Goal: Task Accomplishment & Management: Manage account settings

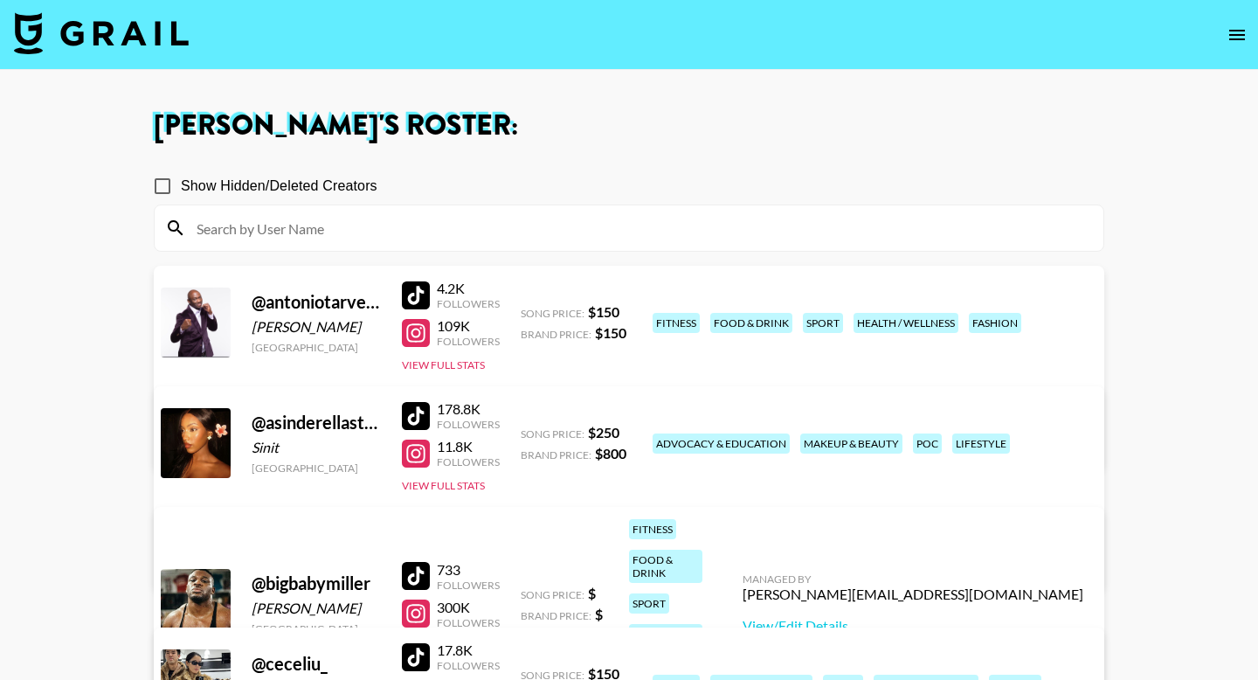
click at [541, 242] on div at bounding box center [629, 227] width 949 height 45
click at [470, 241] on input at bounding box center [639, 228] width 907 height 28
type input "f"
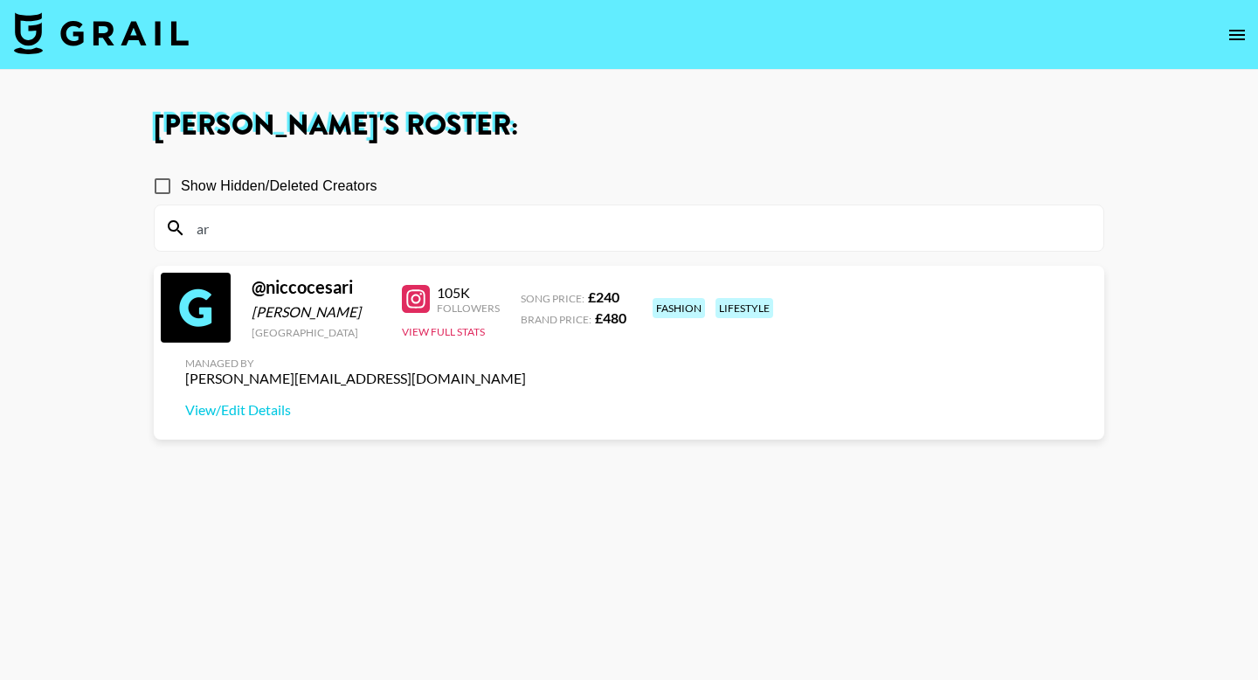
type input "a"
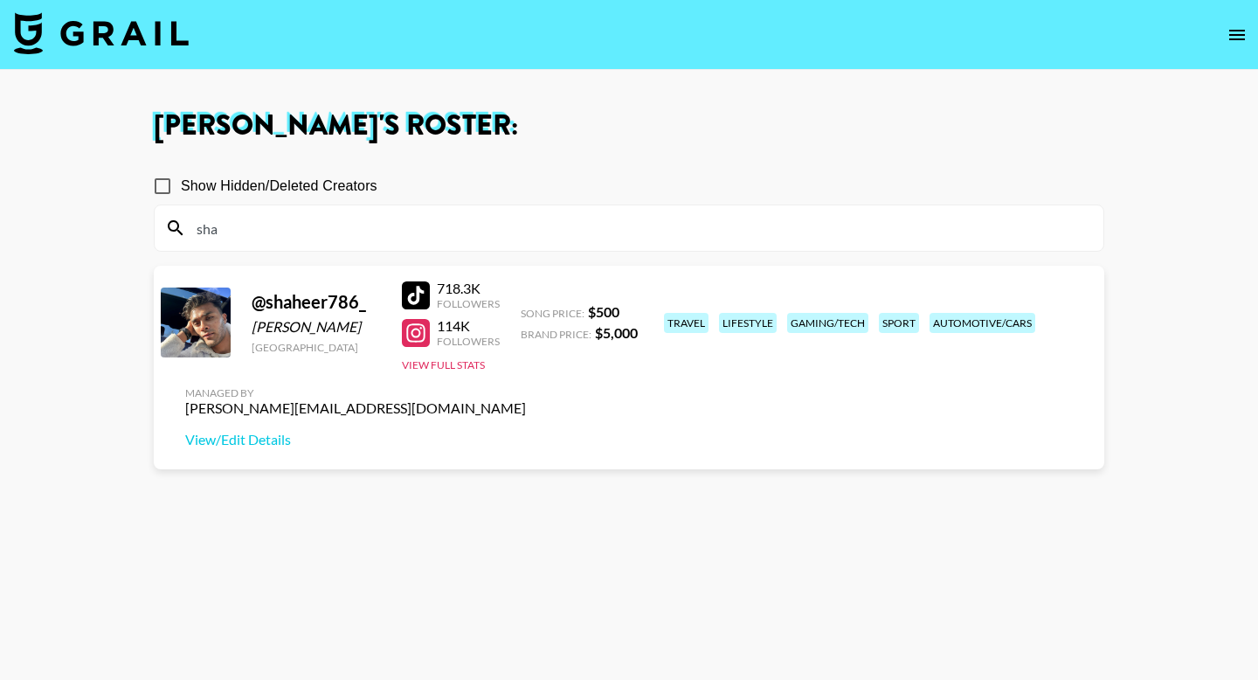
type input "sha"
click at [540, 372] on div "Managed By [PERSON_NAME][EMAIL_ADDRESS][DOMAIN_NAME] View/Edit Details" at bounding box center [355, 417] width 369 height 90
click at [526, 431] on link "View/Edit Details" at bounding box center [355, 439] width 341 height 17
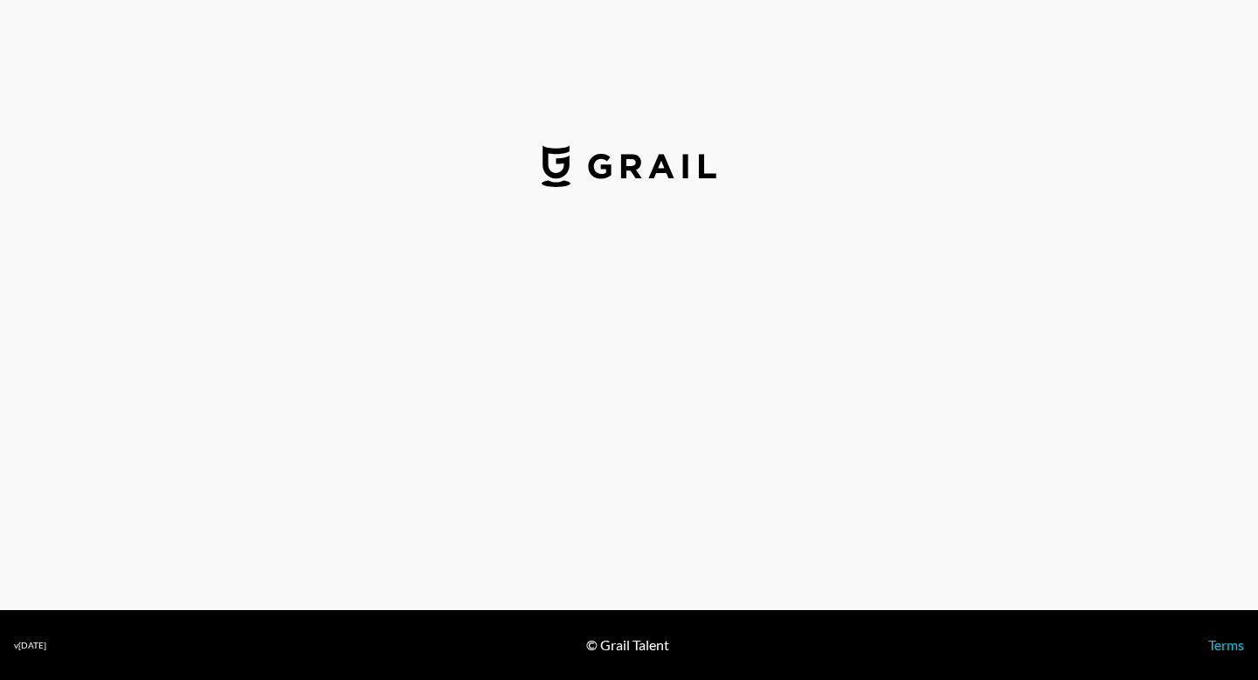
select select "USD"
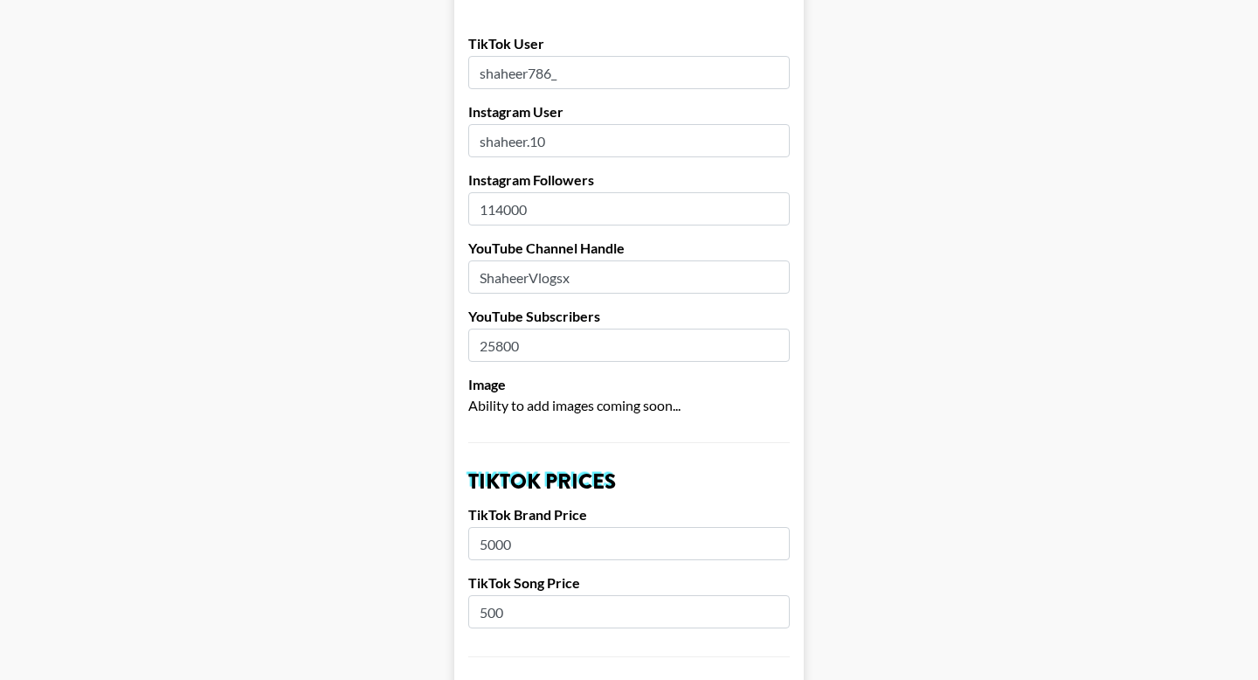
scroll to position [198, 0]
